Goal: Book appointment/travel/reservation

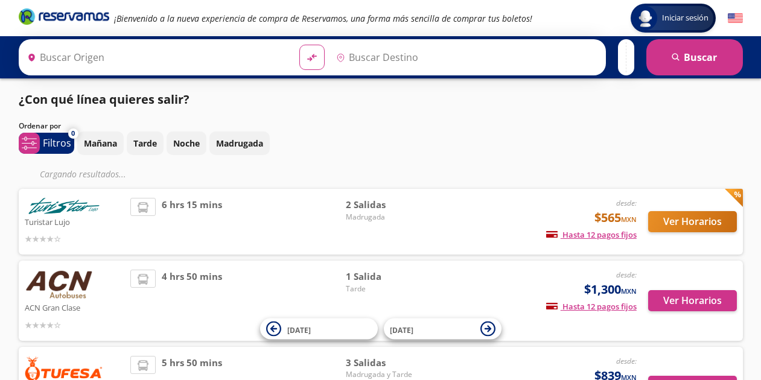
type input "[GEOGRAPHIC_DATA], [GEOGRAPHIC_DATA]"
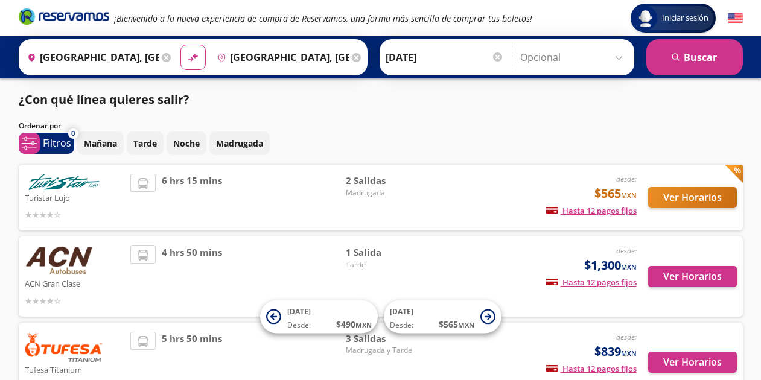
click at [711, 197] on button "Ver Horarios" at bounding box center [692, 197] width 89 height 21
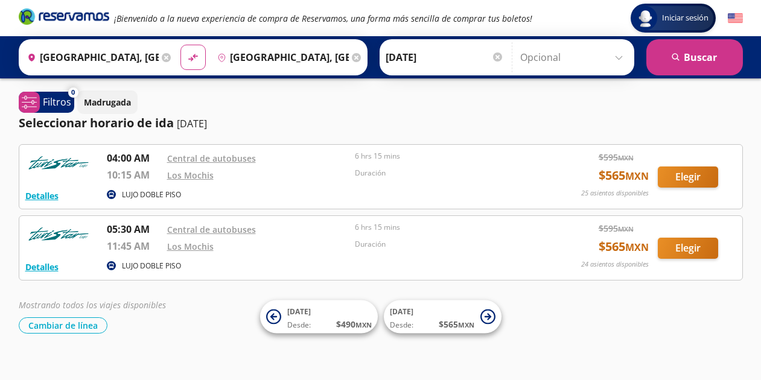
click at [501, 54] on div at bounding box center [497, 57] width 9 height 9
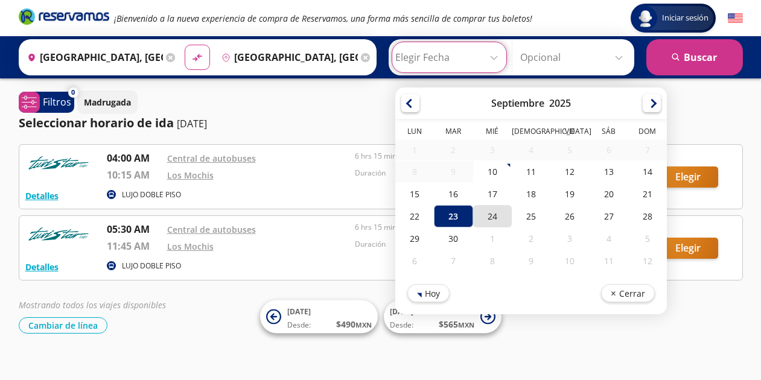
click at [498, 218] on div "24" at bounding box center [492, 216] width 39 height 22
type input "[DATE]"
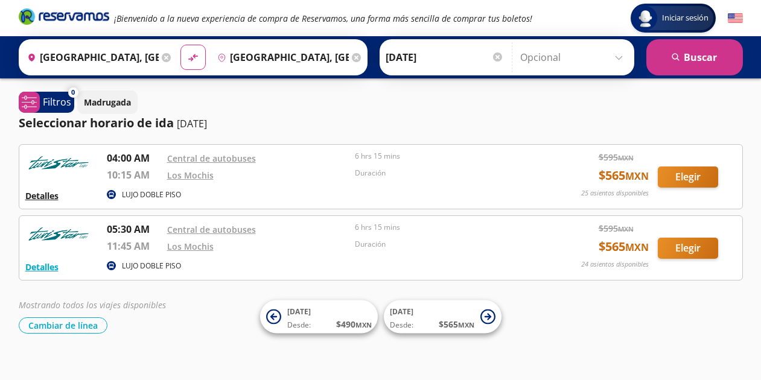
click at [48, 197] on button "Detalles" at bounding box center [41, 195] width 33 height 13
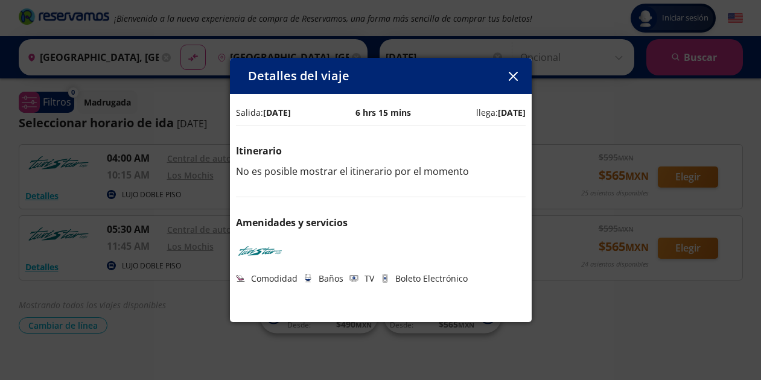
click at [517, 78] on icon "button" at bounding box center [513, 76] width 9 height 9
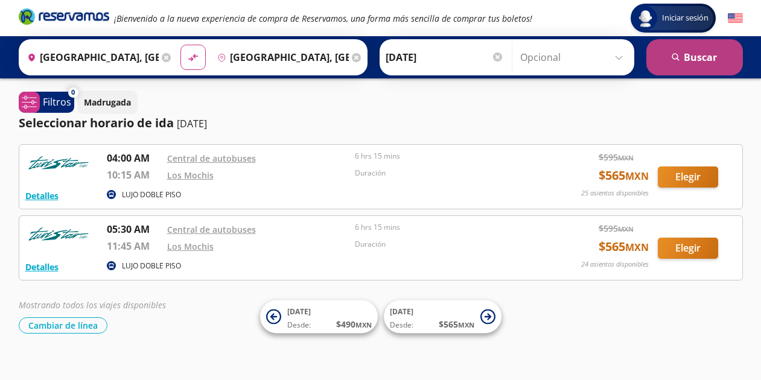
click at [685, 63] on button "search [GEOGRAPHIC_DATA]" at bounding box center [694, 57] width 97 height 36
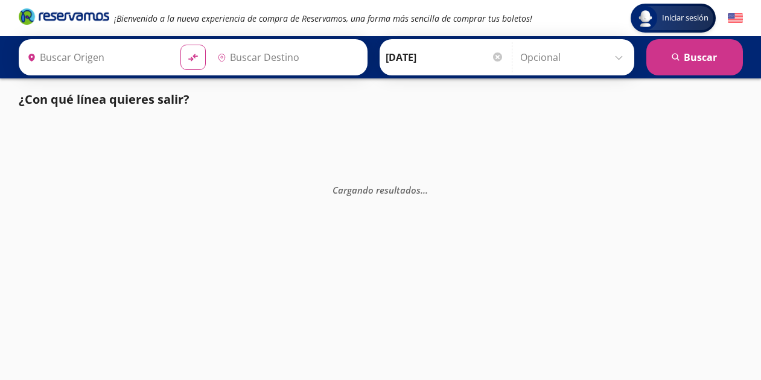
type input "[GEOGRAPHIC_DATA], [GEOGRAPHIC_DATA]"
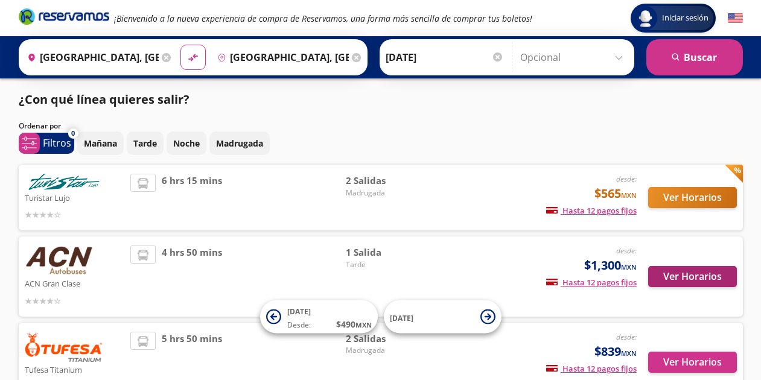
click at [680, 275] on button "Ver Horarios" at bounding box center [692, 276] width 89 height 21
click at [701, 198] on button "Ver Horarios" at bounding box center [692, 197] width 89 height 21
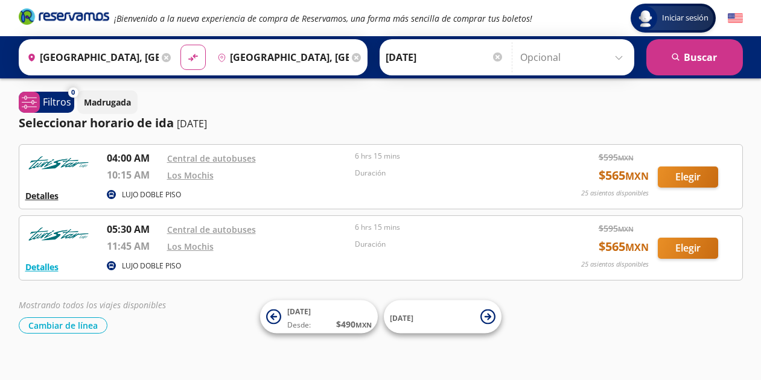
click at [32, 196] on button "Detalles" at bounding box center [41, 195] width 33 height 13
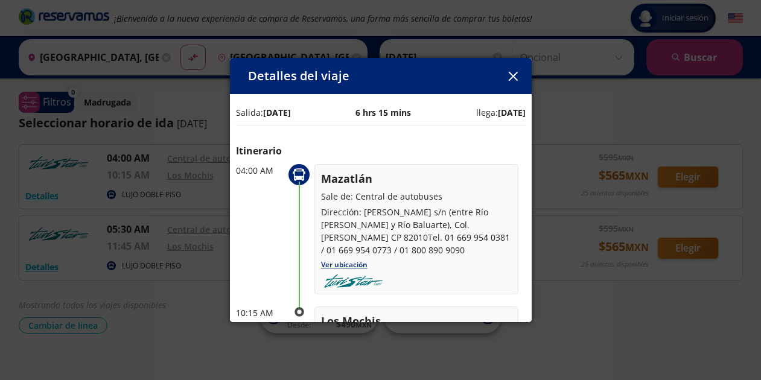
click at [513, 77] on icon "button" at bounding box center [513, 76] width 9 height 9
